Goal: Transaction & Acquisition: Purchase product/service

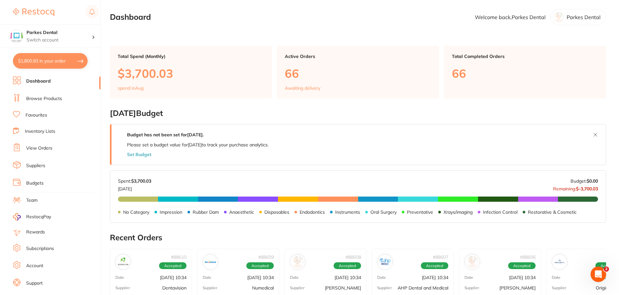
click at [46, 98] on link "Browse Products" at bounding box center [44, 98] width 36 height 6
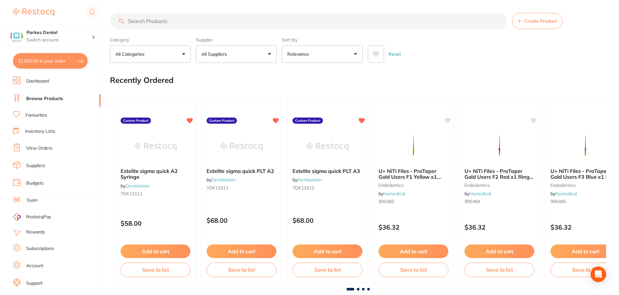
click at [36, 116] on link "Favourites" at bounding box center [37, 115] width 22 height 6
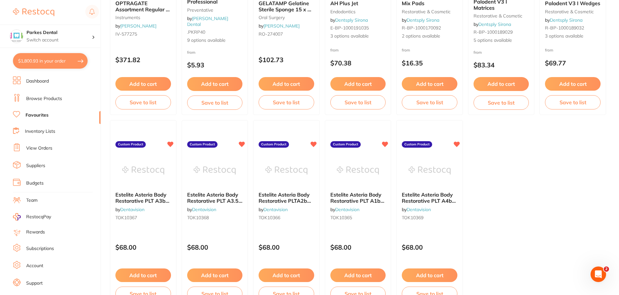
scroll to position [1338, 0]
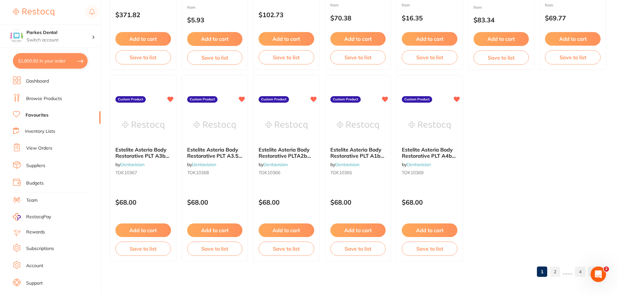
click at [556, 267] on link "2" at bounding box center [555, 271] width 10 height 13
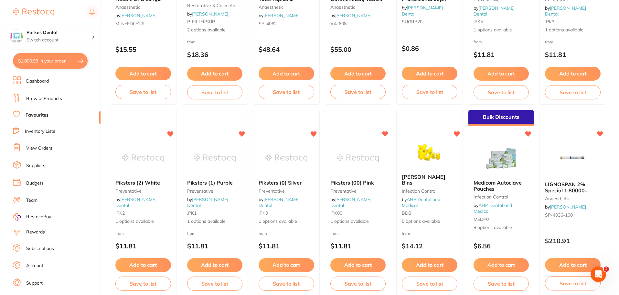
scroll to position [1112, 0]
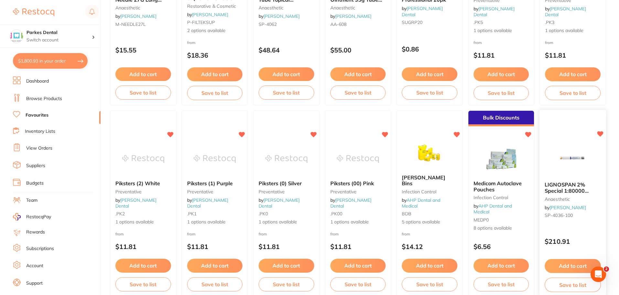
click at [572, 264] on button "Add to cart" at bounding box center [573, 266] width 56 height 14
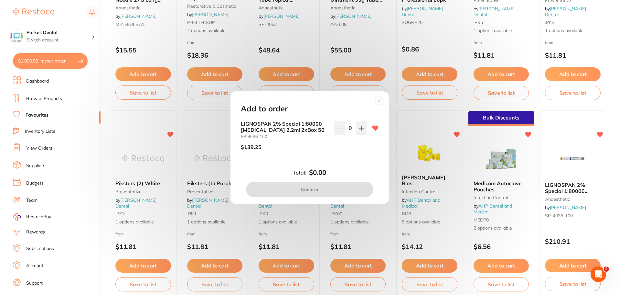
scroll to position [0, 0]
click at [359, 129] on icon at bounding box center [361, 127] width 5 height 5
type input "1"
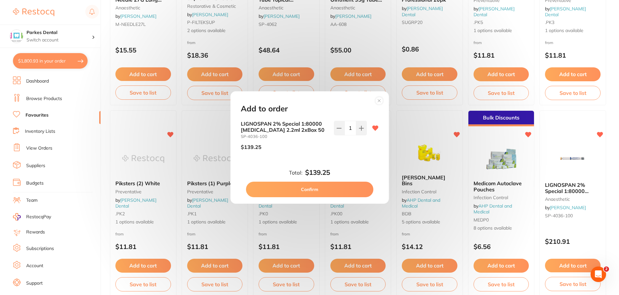
click at [337, 189] on button "Confirm" at bounding box center [309, 189] width 127 height 16
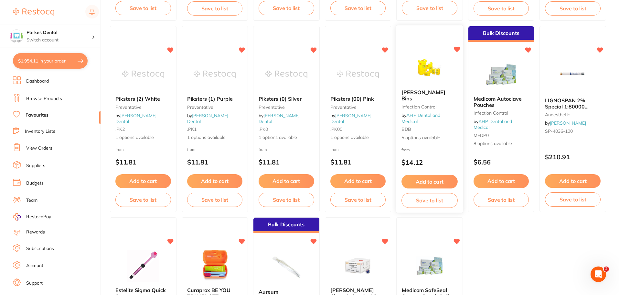
scroll to position [1338, 0]
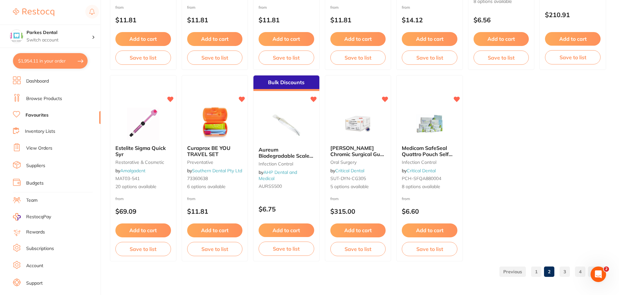
click at [565, 271] on link "3" at bounding box center [565, 271] width 10 height 13
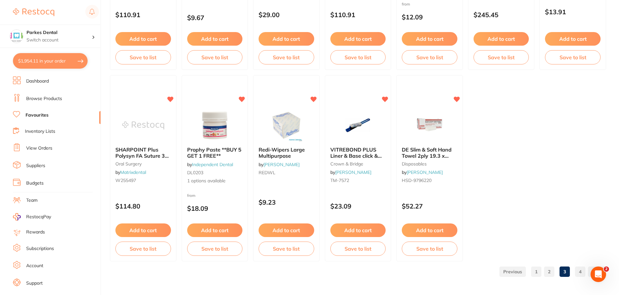
click at [581, 270] on link "4" at bounding box center [580, 271] width 10 height 13
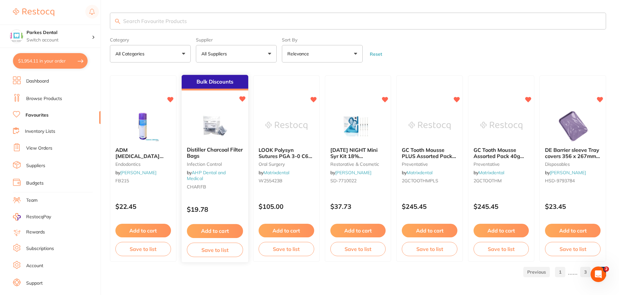
scroll to position [0, 0]
click at [147, 19] on input "search" at bounding box center [358, 21] width 496 height 17
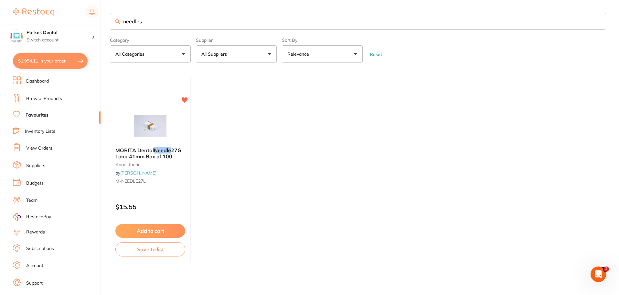
type input "needles"
click at [48, 96] on link "Browse Products" at bounding box center [44, 98] width 36 height 6
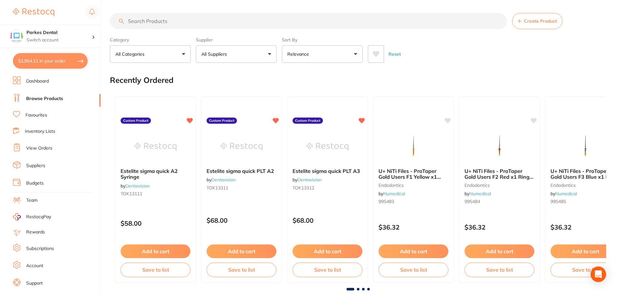
click at [146, 21] on input "search" at bounding box center [308, 21] width 397 height 16
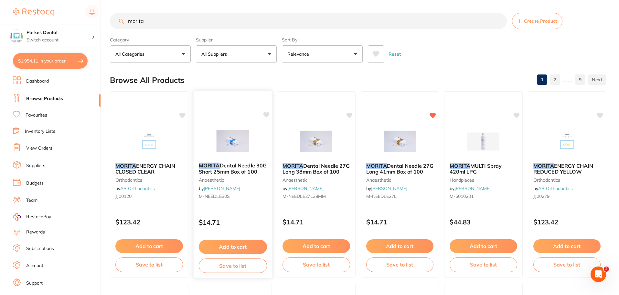
type input "morita"
click at [241, 245] on button "Add to cart" at bounding box center [233, 247] width 68 height 14
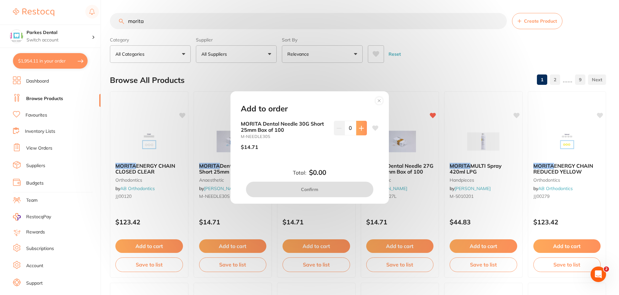
click at [360, 125] on icon at bounding box center [361, 127] width 5 height 5
type input "2"
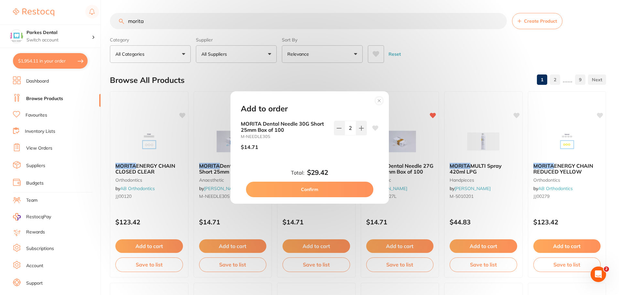
click at [317, 192] on button "Confirm" at bounding box center [309, 189] width 127 height 16
